Goal: Find specific page/section: Find specific page/section

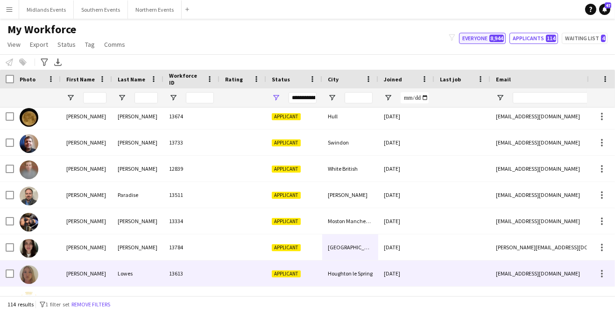
click at [490, 35] on button "Everyone 8,944" at bounding box center [482, 38] width 47 height 11
type input "**********"
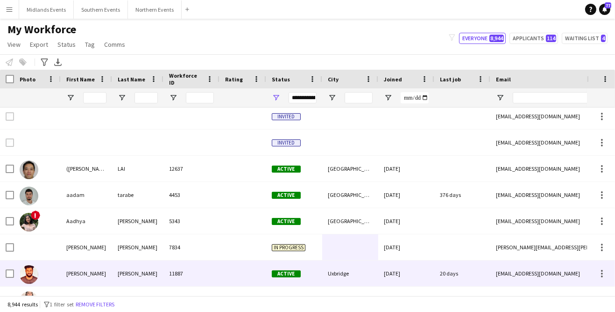
click at [307, 100] on div "**********" at bounding box center [303, 97] width 28 height 19
click at [305, 94] on div "**********" at bounding box center [303, 97] width 28 height 11
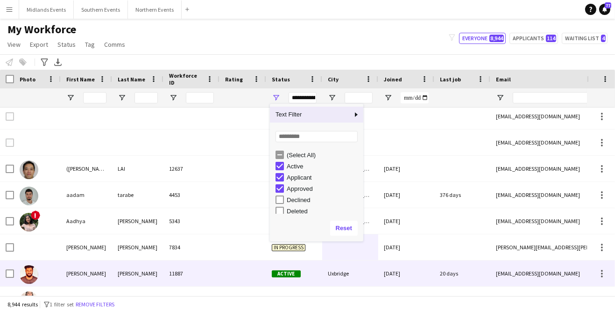
click at [414, 144] on div at bounding box center [407, 142] width 56 height 26
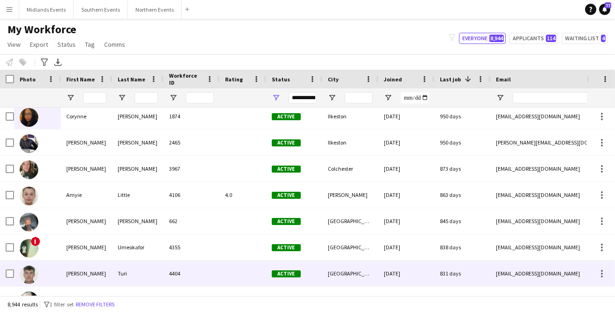
click at [16, 116] on div at bounding box center [37, 116] width 47 height 26
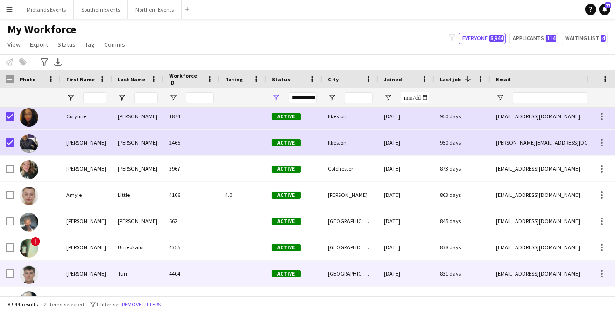
click at [14, 161] on div at bounding box center [37, 169] width 47 height 26
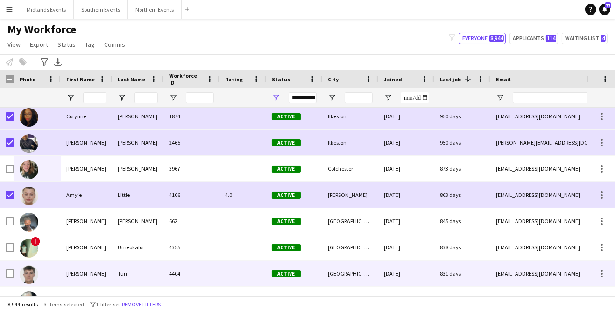
click at [16, 167] on div at bounding box center [37, 169] width 47 height 26
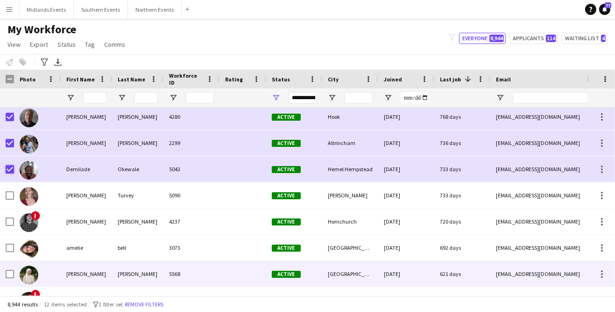
scroll to position [265, 0]
click at [15, 191] on div at bounding box center [37, 195] width 47 height 26
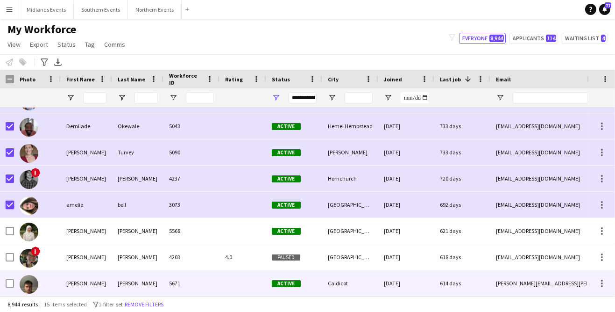
scroll to position [0, 0]
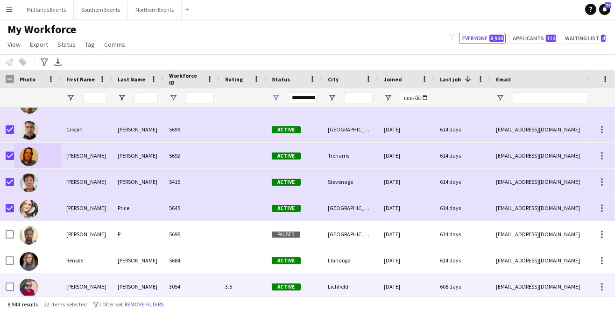
click at [15, 235] on div at bounding box center [37, 234] width 47 height 26
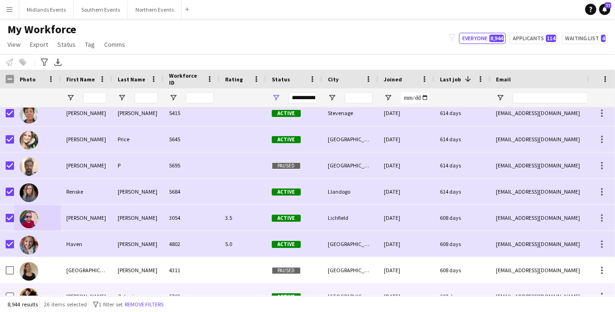
click at [16, 263] on div at bounding box center [37, 270] width 47 height 26
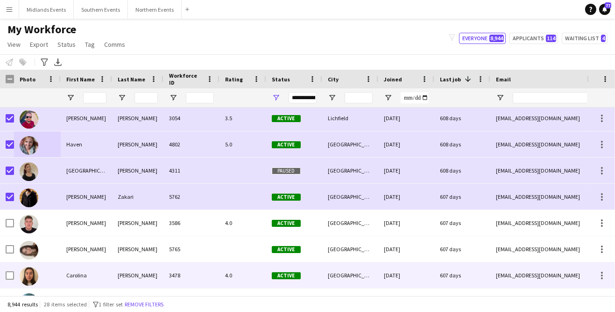
click at [14, 230] on div at bounding box center [37, 223] width 47 height 26
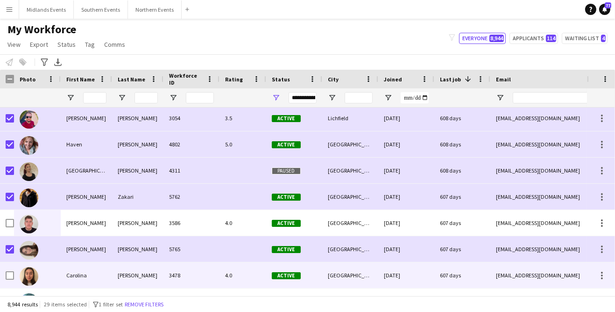
click at [16, 212] on div at bounding box center [37, 223] width 47 height 26
click at [10, 206] on div at bounding box center [10, 197] width 8 height 26
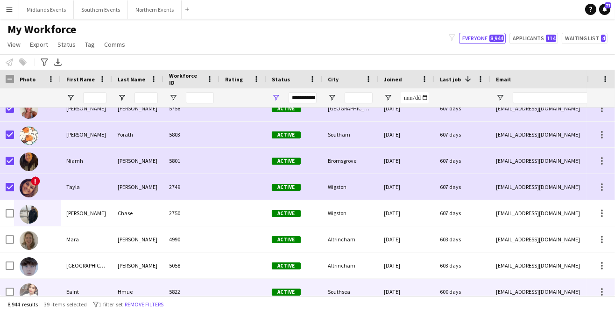
click at [7, 218] on div at bounding box center [10, 213] width 8 height 26
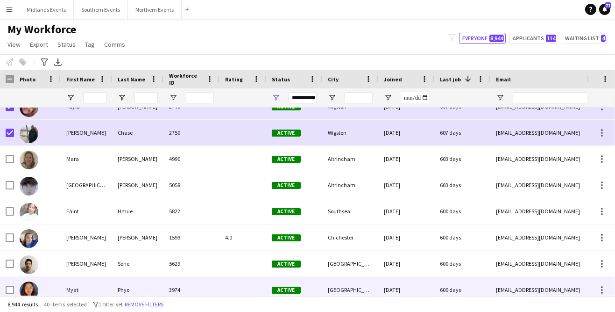
click at [15, 215] on div at bounding box center [37, 211] width 47 height 26
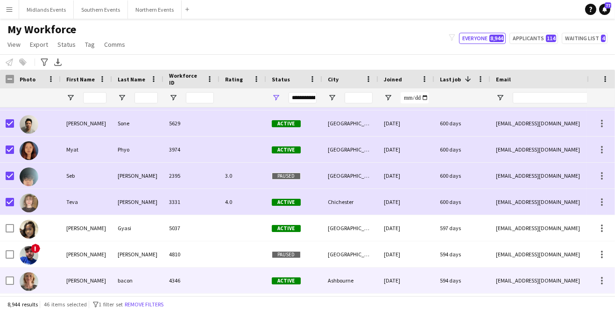
click at [14, 226] on div at bounding box center [37, 228] width 47 height 26
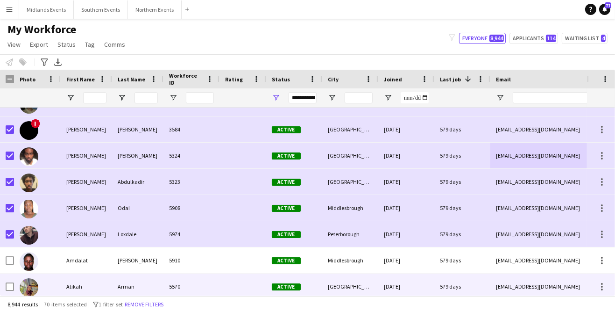
click at [12, 273] on div at bounding box center [10, 286] width 8 height 26
click at [14, 256] on div at bounding box center [37, 260] width 47 height 26
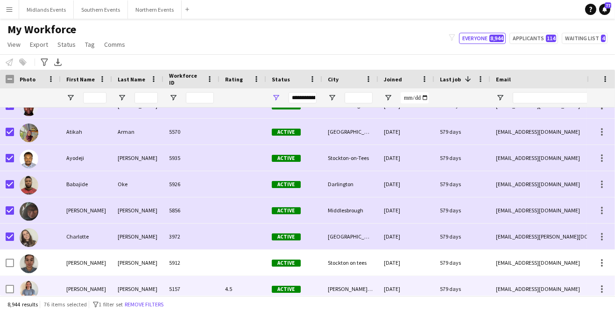
click at [15, 239] on div at bounding box center [37, 236] width 47 height 26
click at [15, 262] on div at bounding box center [37, 263] width 47 height 26
click at [6, 268] on div at bounding box center [10, 263] width 8 height 26
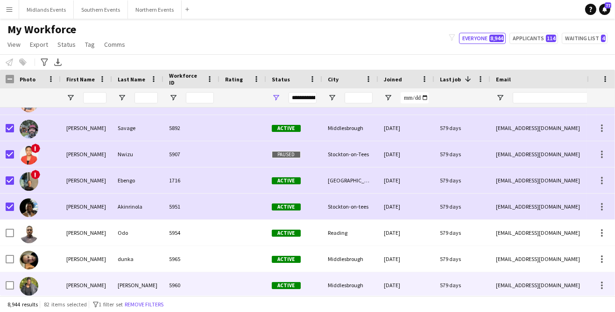
click at [16, 230] on div at bounding box center [37, 233] width 47 height 26
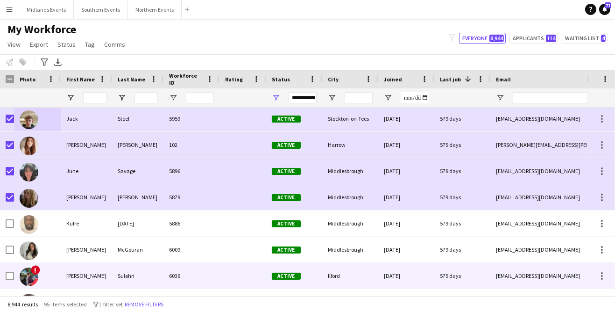
click at [9, 231] on div at bounding box center [10, 223] width 8 height 26
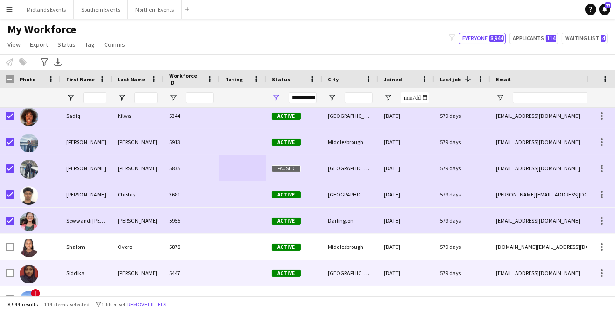
click at [7, 251] on div at bounding box center [10, 247] width 8 height 26
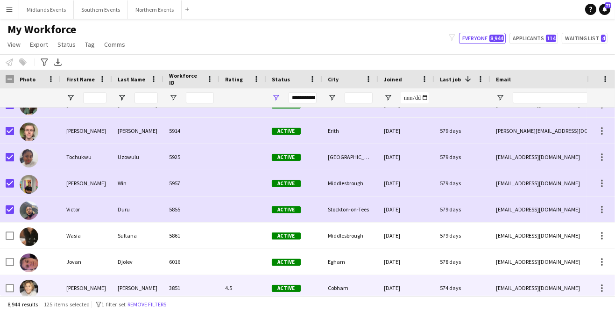
click at [15, 237] on div at bounding box center [37, 235] width 47 height 26
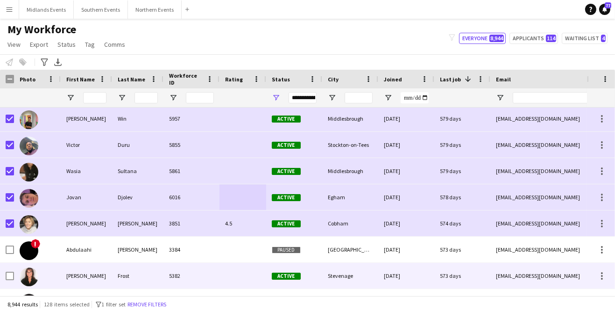
click at [7, 257] on div at bounding box center [10, 249] width 8 height 26
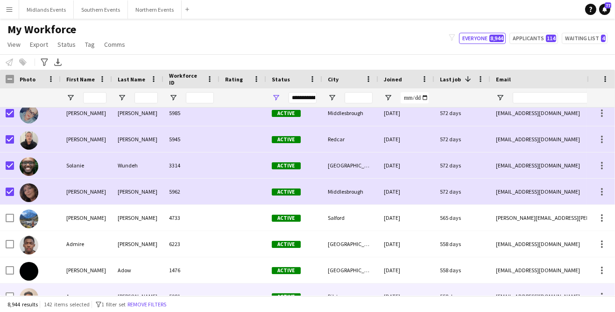
click at [15, 248] on div at bounding box center [37, 244] width 47 height 26
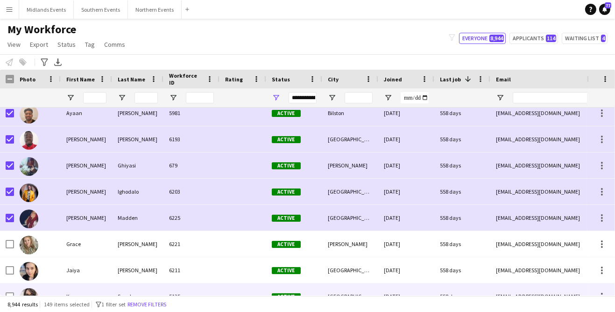
click at [17, 244] on div at bounding box center [37, 244] width 47 height 26
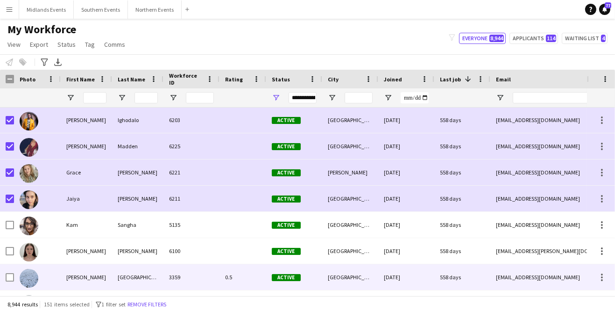
click at [19, 225] on div at bounding box center [37, 225] width 47 height 26
click at [16, 250] on div at bounding box center [37, 251] width 47 height 26
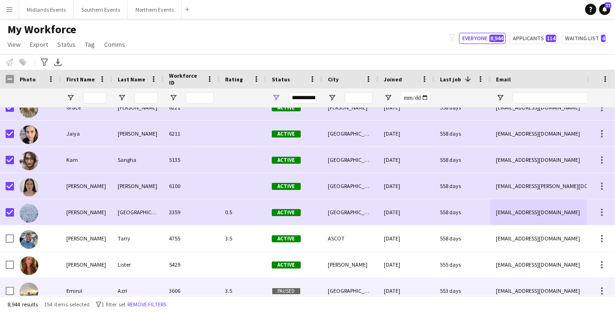
click at [14, 242] on div at bounding box center [37, 238] width 47 height 26
click at [9, 243] on div at bounding box center [10, 238] width 8 height 26
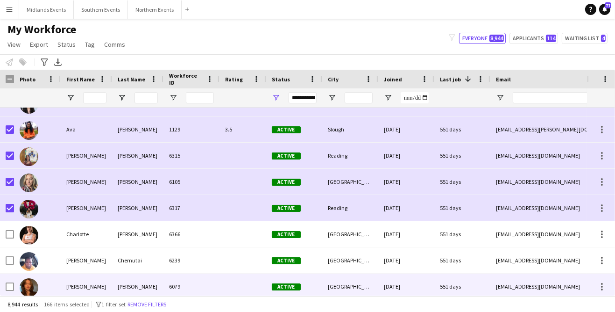
click at [15, 236] on div at bounding box center [37, 234] width 47 height 26
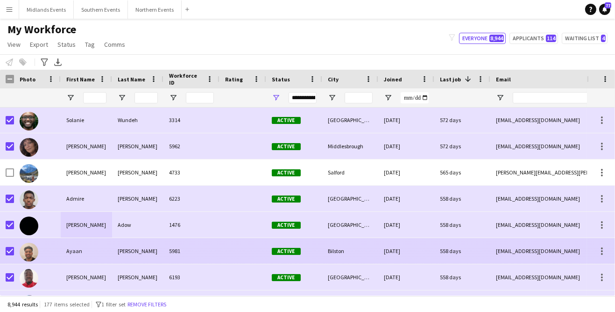
scroll to position [3890, 0]
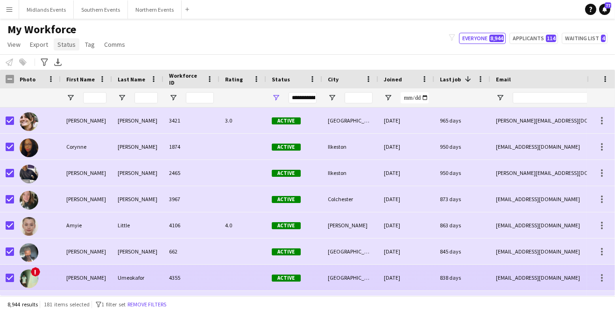
click at [68, 44] on span "Status" at bounding box center [66, 44] width 18 height 8
click at [62, 64] on div "Edit" at bounding box center [86, 65] width 65 height 20
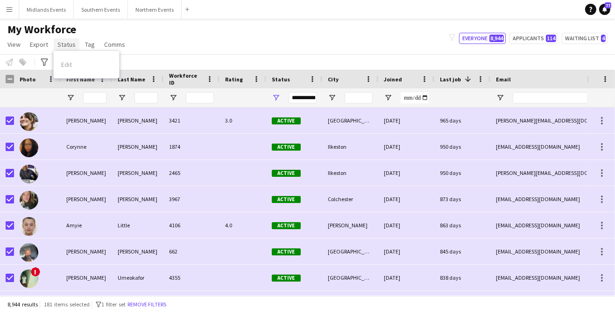
click at [64, 43] on span "Status" at bounding box center [66, 44] width 18 height 8
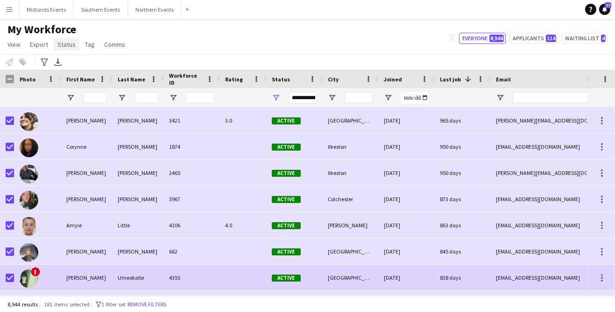
click at [68, 45] on link "Status" at bounding box center [67, 44] width 26 height 12
click at [69, 66] on div "Edit" at bounding box center [86, 65] width 65 height 20
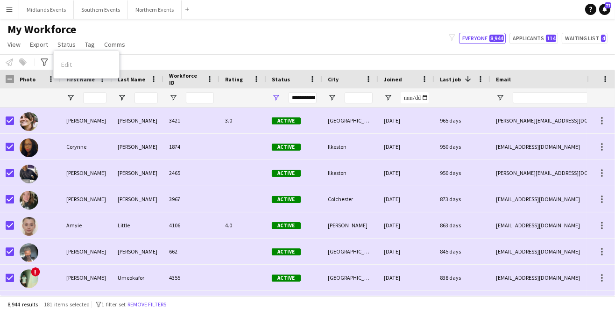
click at [69, 66] on div "Edit" at bounding box center [86, 65] width 65 height 20
click at [65, 63] on div "Edit" at bounding box center [86, 65] width 65 height 20
